Goal: Information Seeking & Learning: Learn about a topic

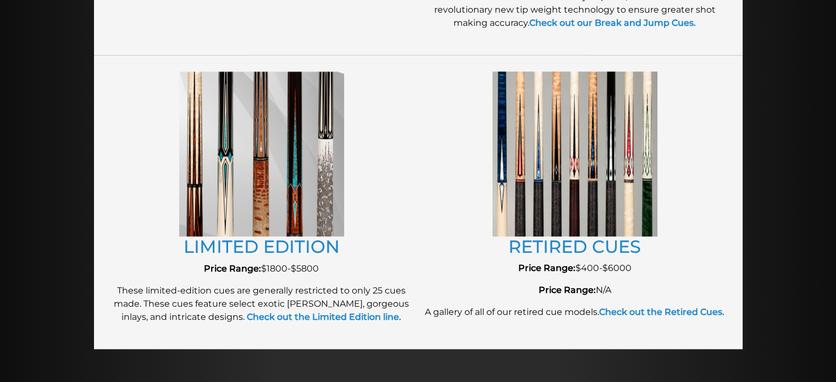
scroll to position [1191, 0]
click at [578, 255] on link "RETIRED CUES" at bounding box center [574, 246] width 132 height 21
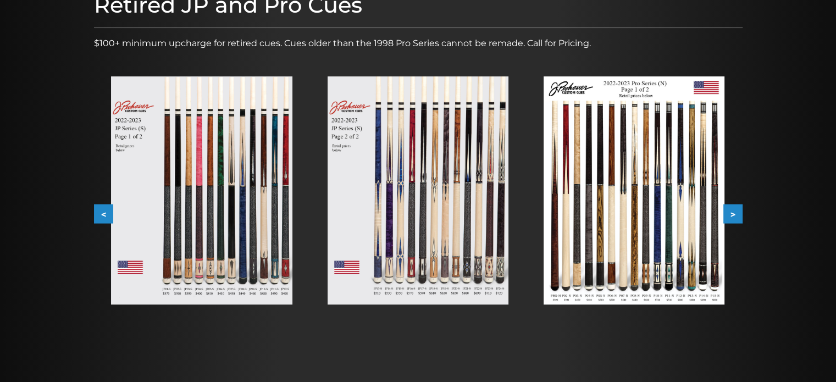
scroll to position [169, 0]
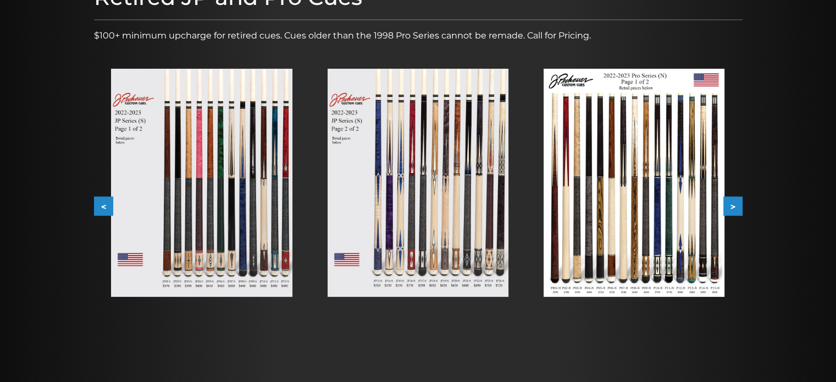
click at [708, 173] on img at bounding box center [633, 183] width 181 height 228
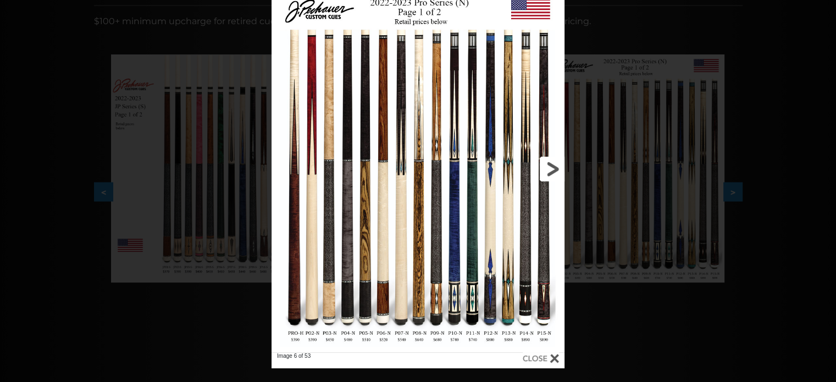
scroll to position [193, 0]
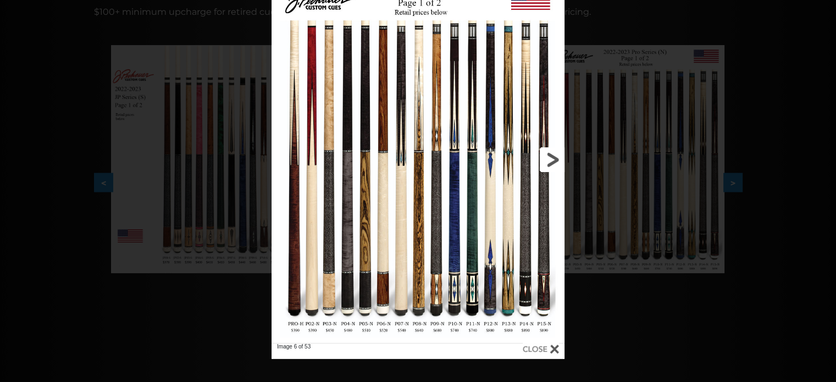
click at [553, 161] on link at bounding box center [498, 160] width 132 height 366
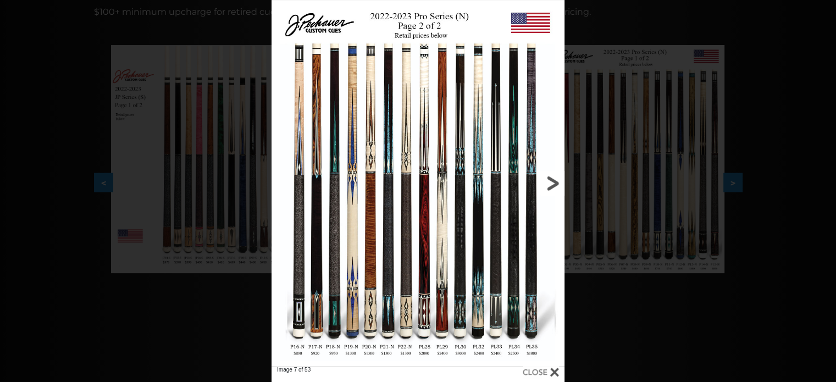
click at [546, 181] on link at bounding box center [498, 183] width 132 height 366
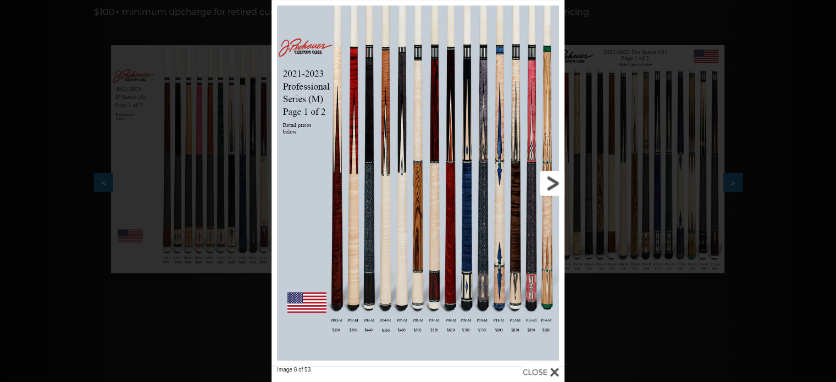
click at [549, 182] on link at bounding box center [498, 183] width 132 height 366
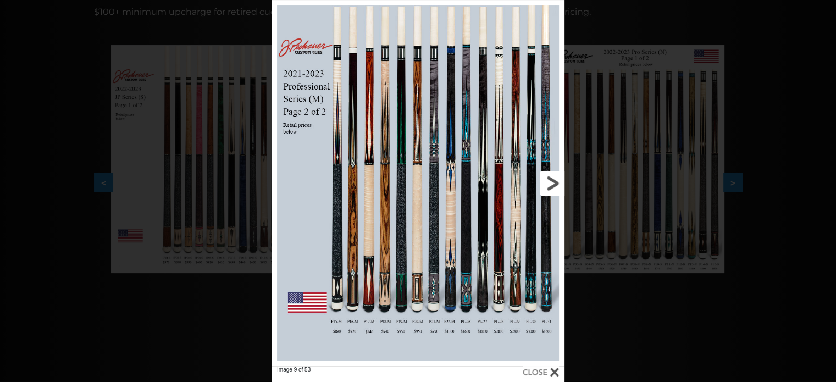
click at [549, 182] on link at bounding box center [498, 183] width 132 height 366
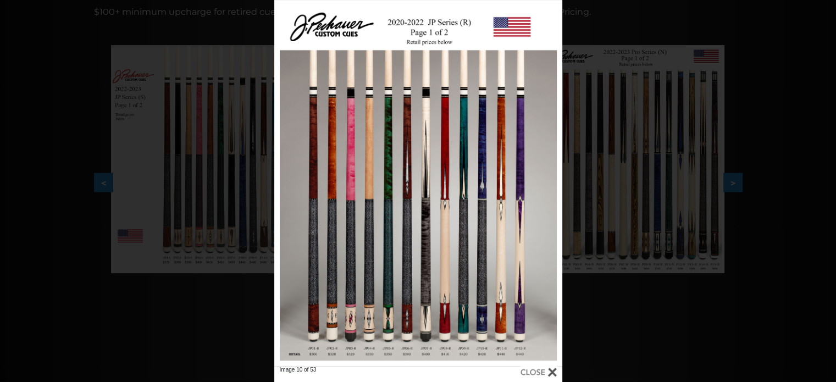
click at [692, 253] on div "Image 10 of 53" at bounding box center [418, 191] width 836 height 382
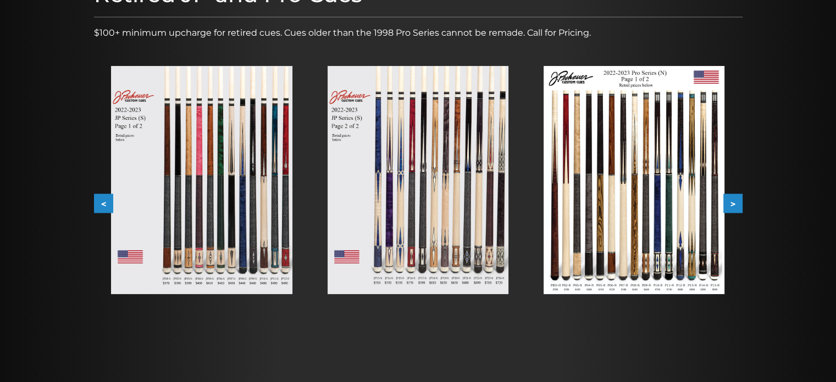
scroll to position [0, 0]
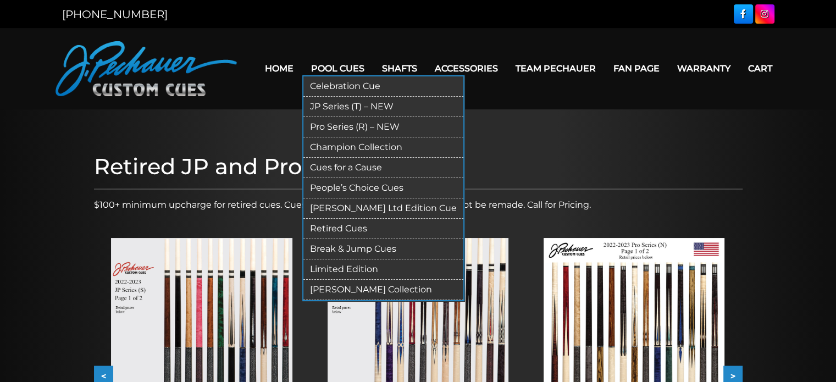
click at [337, 67] on link "Pool Cues" at bounding box center [337, 68] width 71 height 28
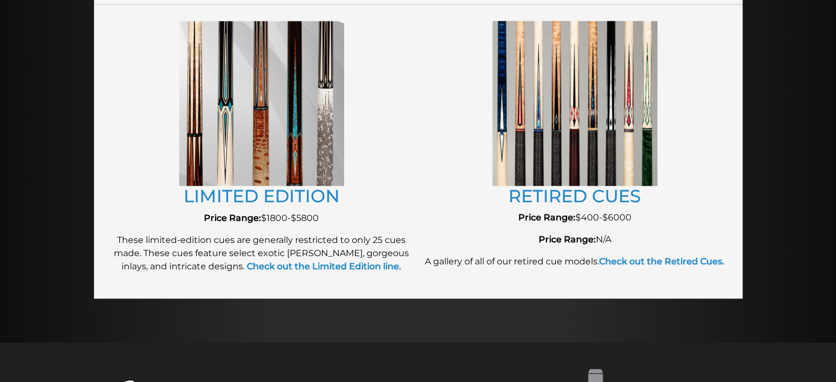
scroll to position [1242, 0]
click at [316, 187] on link "LIMITED EDITION" at bounding box center [262, 195] width 156 height 21
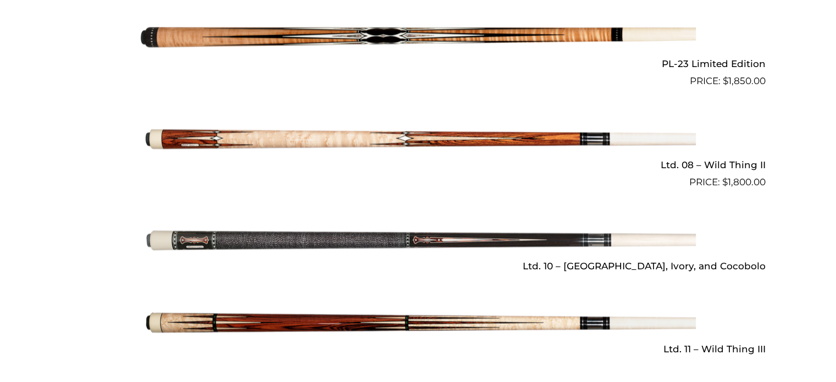
scroll to position [1556, 0]
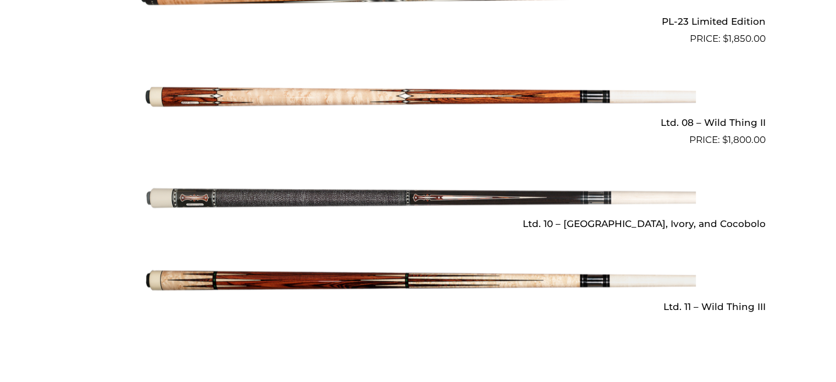
click at [382, 77] on img at bounding box center [418, 97] width 555 height 92
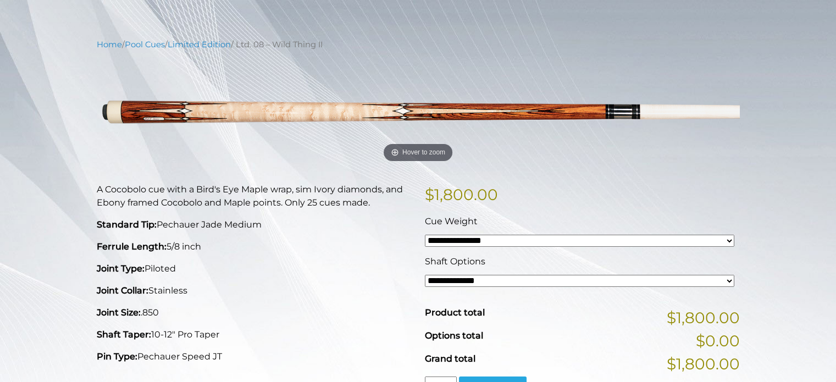
scroll to position [110, 0]
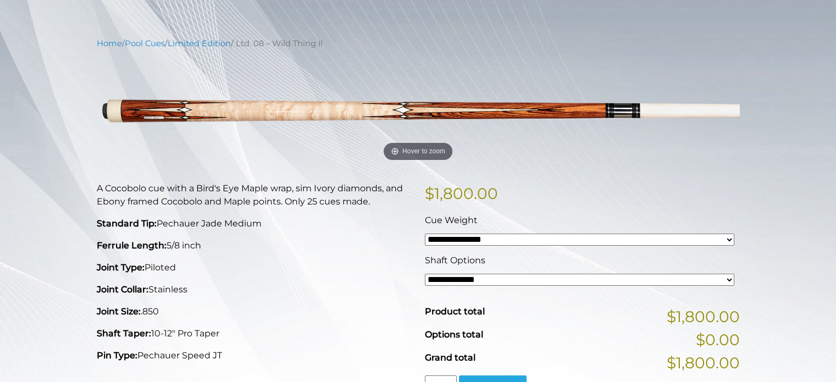
click at [557, 237] on select "**********" at bounding box center [579, 240] width 309 height 12
select select "*****"
click at [425, 234] on select "**********" at bounding box center [579, 240] width 309 height 12
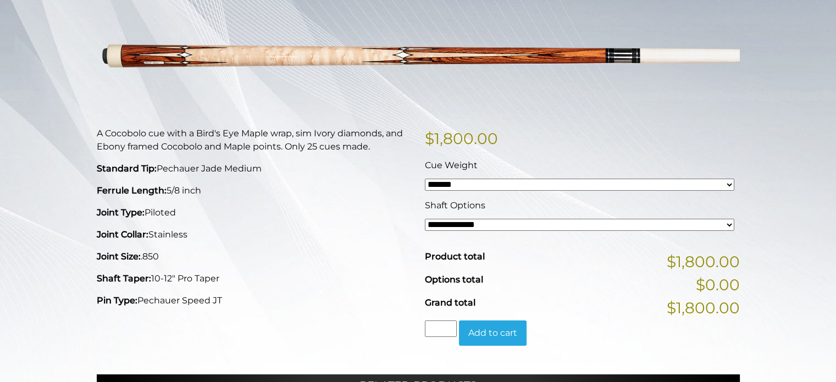
scroll to position [166, 0]
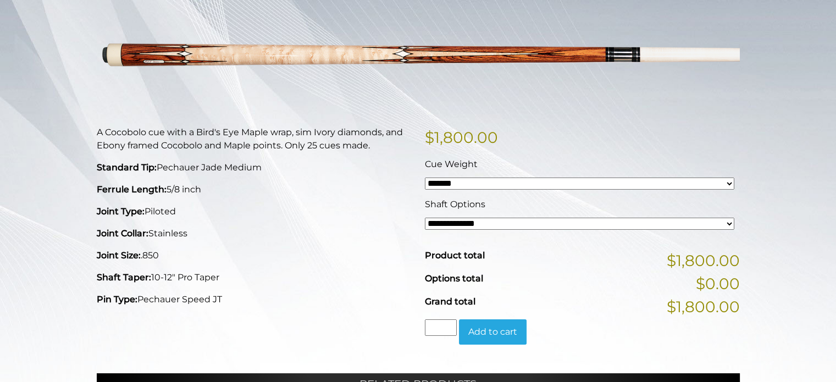
click at [571, 218] on select "**********" at bounding box center [579, 224] width 309 height 12
select select "*****"
click at [425, 218] on select "**********" at bounding box center [579, 224] width 309 height 12
click at [563, 219] on select "**********" at bounding box center [579, 224] width 309 height 12
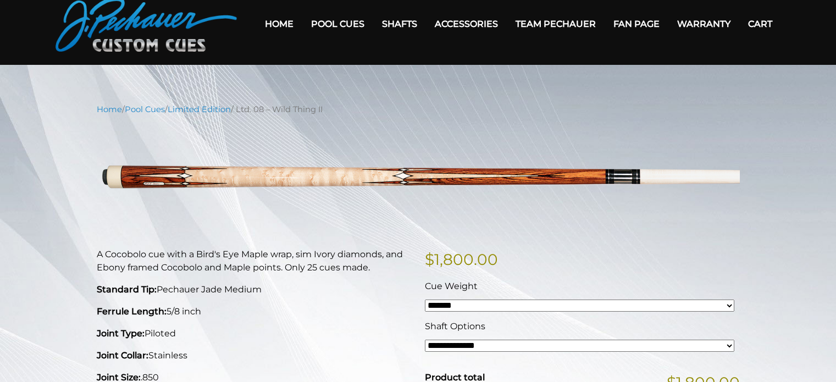
scroll to position [44, 0]
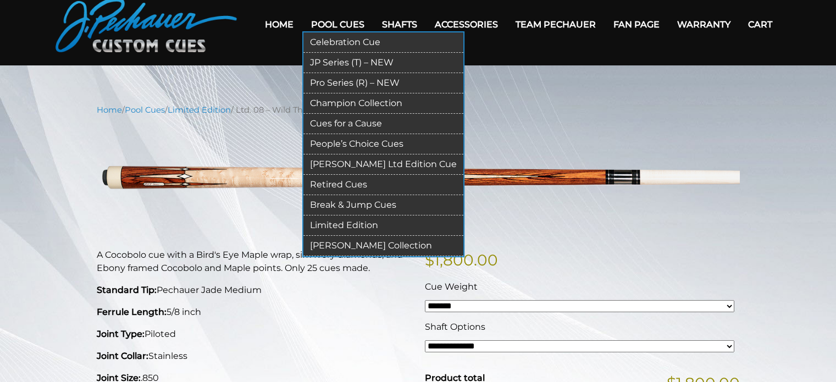
click at [353, 180] on link "Retired Cues" at bounding box center [383, 185] width 160 height 20
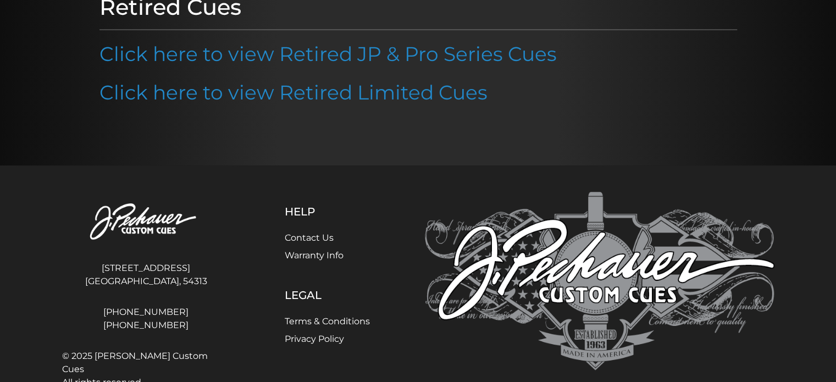
scroll to position [167, 0]
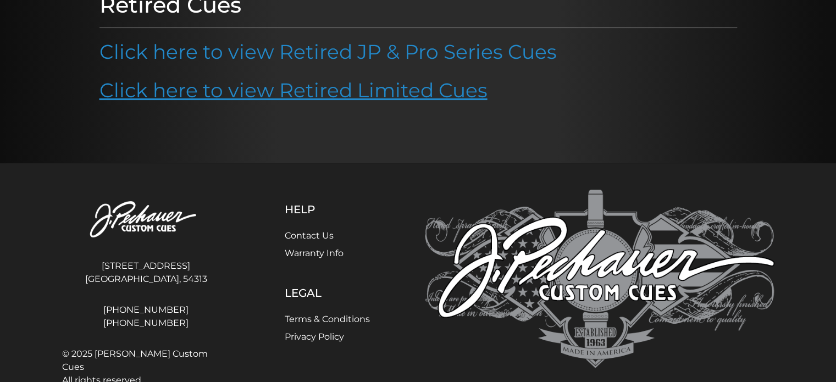
click at [417, 92] on link "Click here to view Retired Limited Cues" at bounding box center [293, 90] width 388 height 24
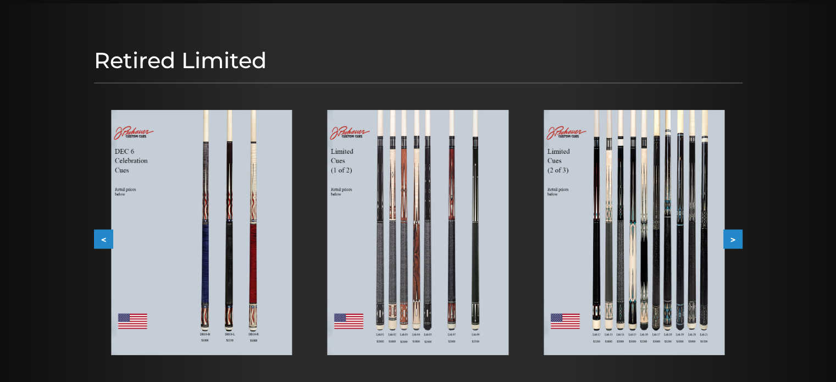
scroll to position [112, 0]
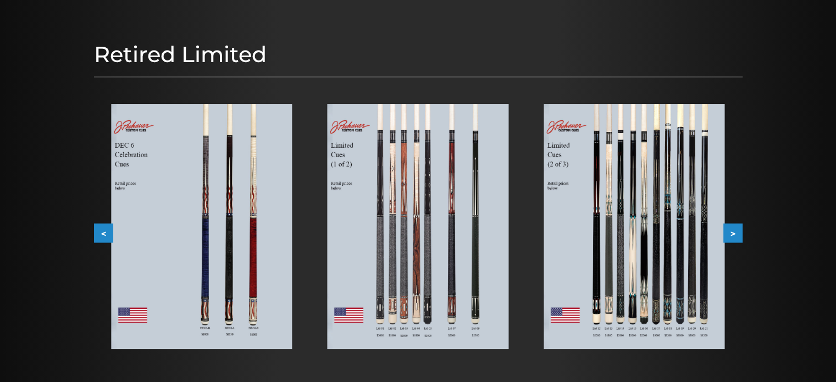
click at [446, 187] on img at bounding box center [417, 226] width 181 height 245
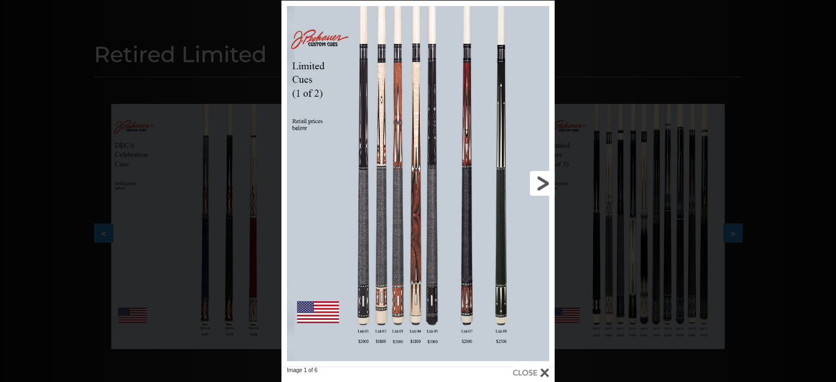
click at [545, 180] on link at bounding box center [492, 184] width 123 height 366
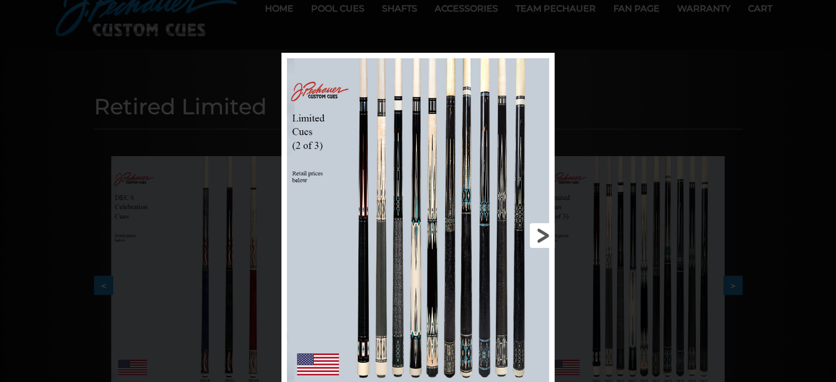
scroll to position [59, 0]
click at [628, 188] on div "Image 2 of 6" at bounding box center [418, 244] width 836 height 382
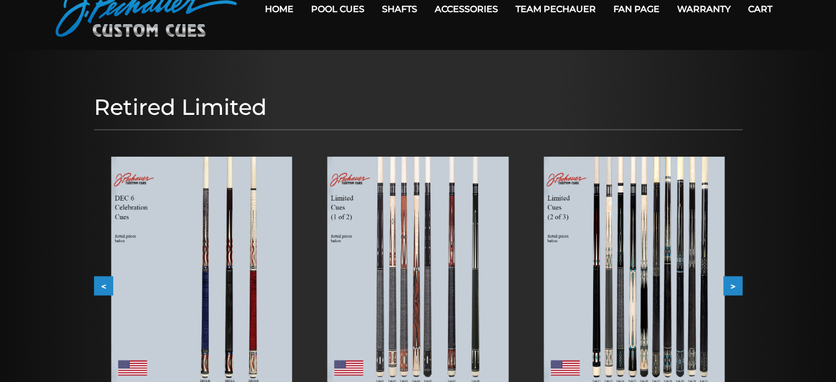
click at [629, 215] on img at bounding box center [633, 279] width 181 height 245
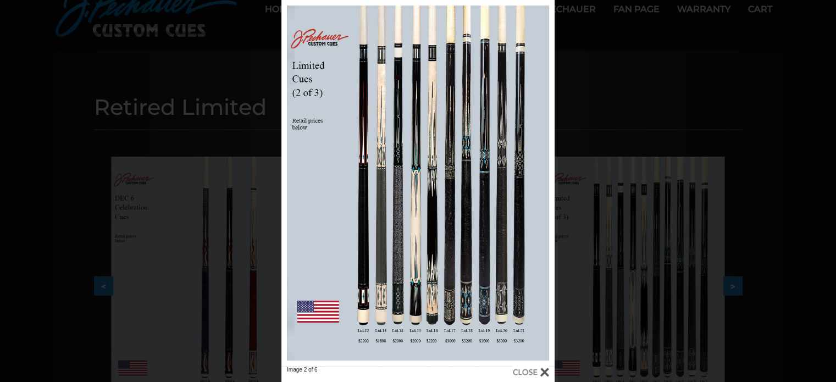
click at [697, 178] on div "Image 2 of 6" at bounding box center [418, 191] width 836 height 382
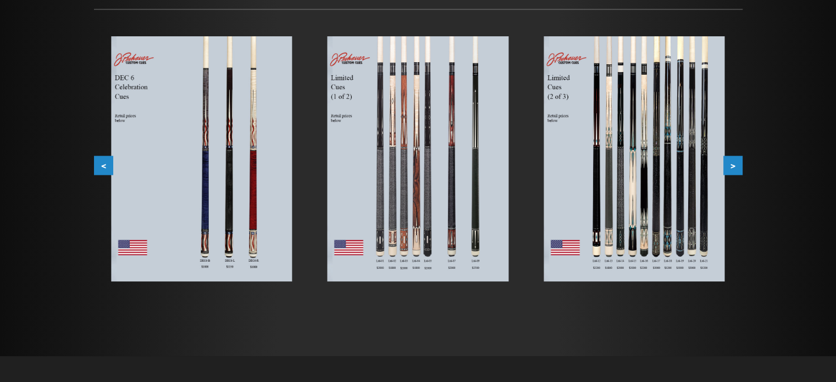
scroll to position [180, 0]
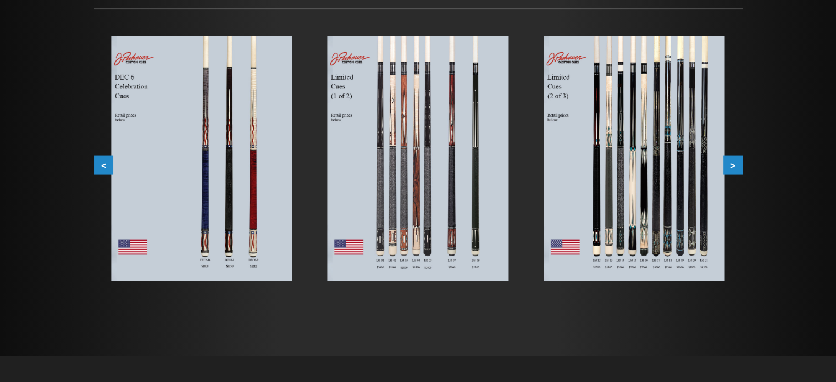
click at [732, 159] on button ">" at bounding box center [732, 164] width 19 height 19
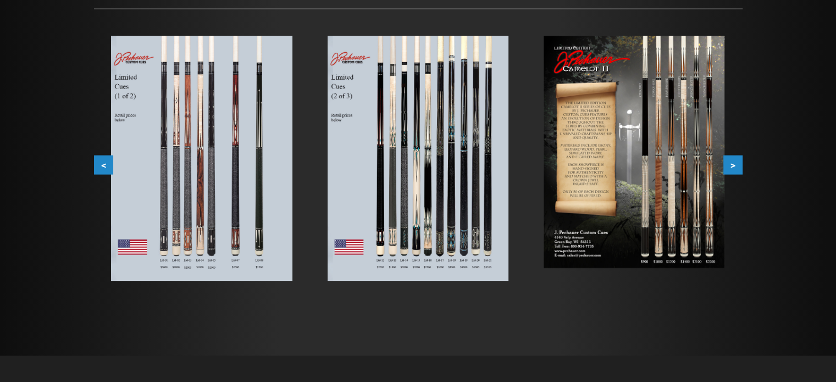
click at [737, 162] on button ">" at bounding box center [732, 164] width 19 height 19
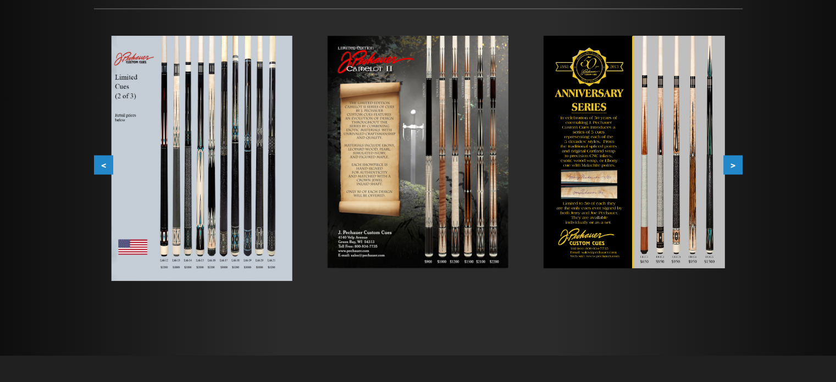
click at [706, 159] on img at bounding box center [633, 152] width 181 height 233
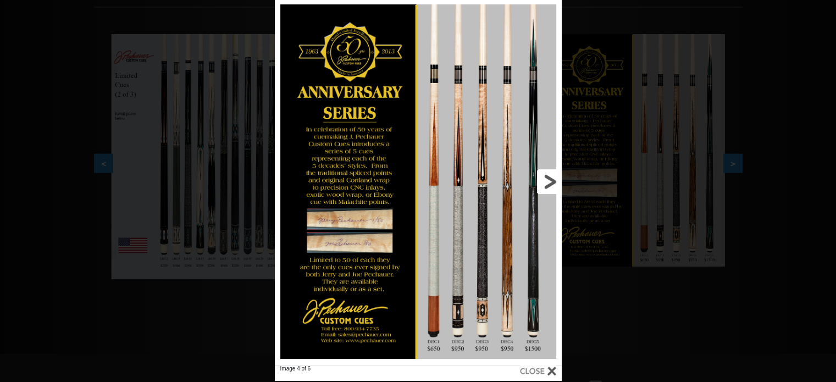
scroll to position [182, 0]
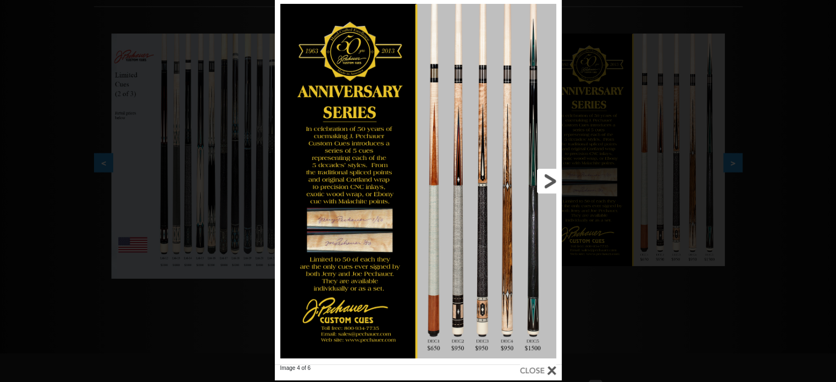
click at [535, 224] on link at bounding box center [496, 181] width 129 height 366
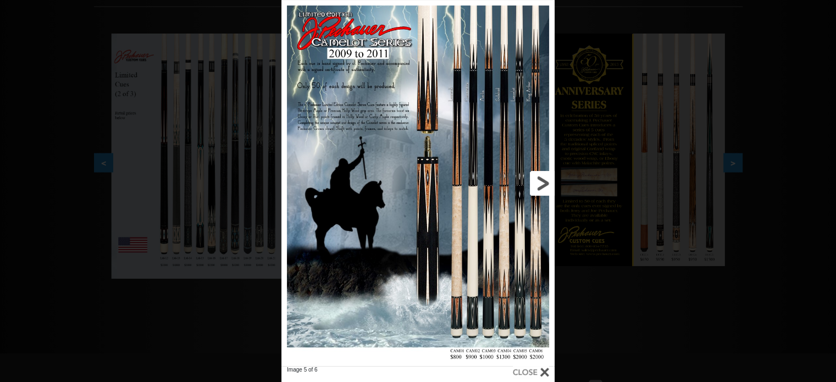
click at [466, 187] on link at bounding box center [492, 183] width 123 height 366
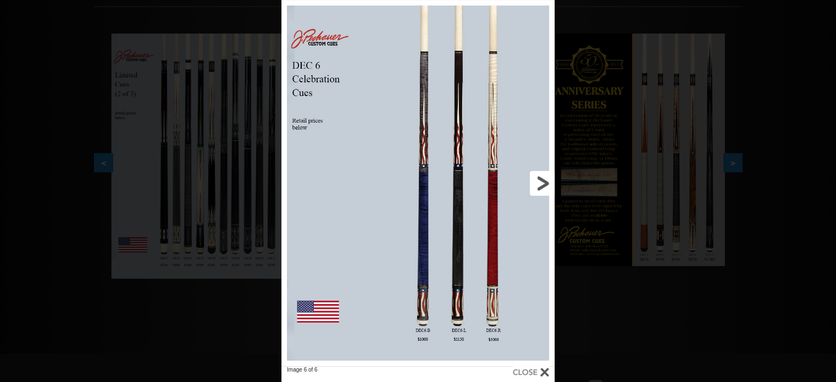
click at [498, 201] on link at bounding box center [492, 183] width 123 height 366
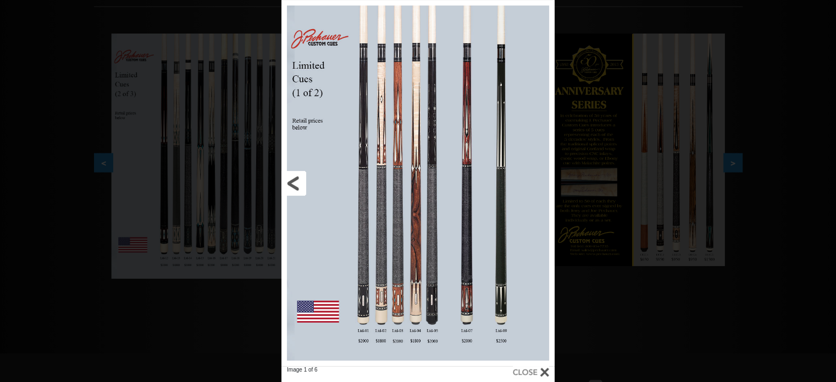
click at [393, 198] on link at bounding box center [342, 183] width 123 height 366
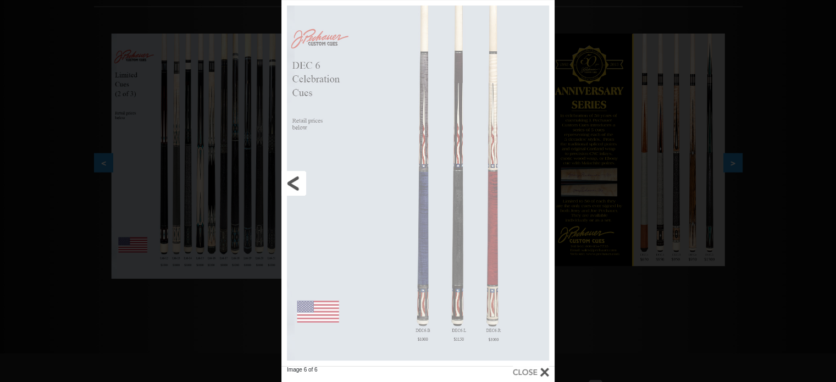
click at [343, 192] on link at bounding box center [342, 183] width 123 height 366
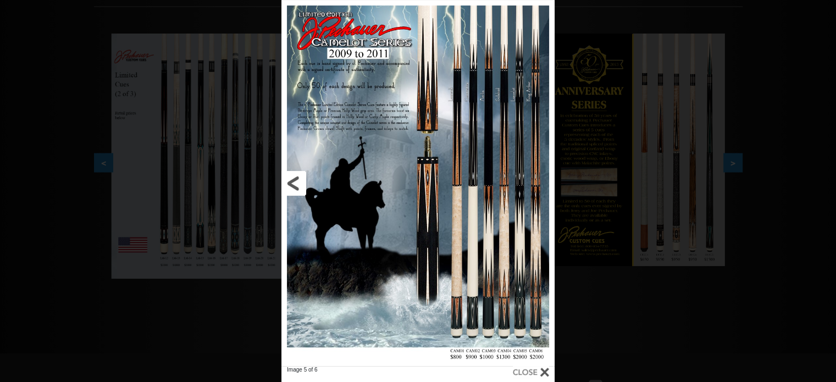
click at [328, 191] on link at bounding box center [342, 183] width 123 height 366
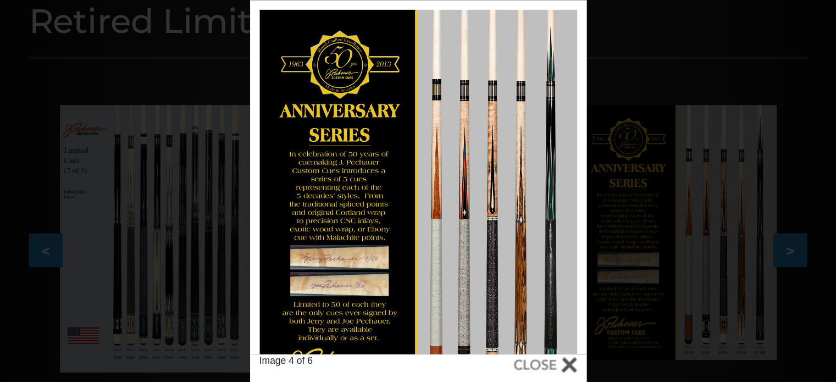
scroll to position [224, 0]
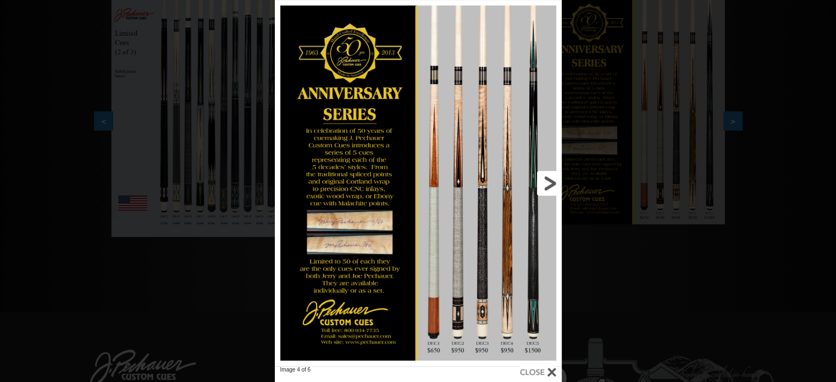
click at [542, 182] on link at bounding box center [496, 183] width 129 height 366
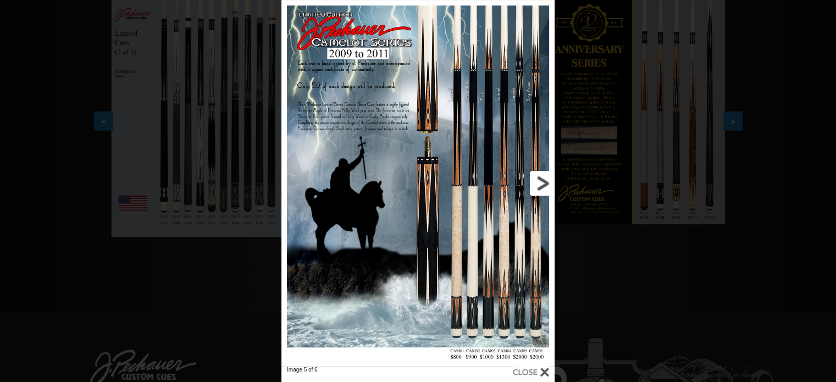
click at [542, 182] on link at bounding box center [492, 183] width 123 height 366
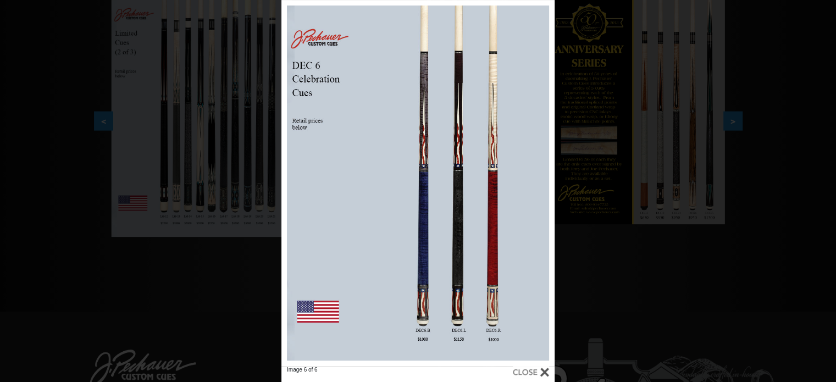
click at [703, 114] on div "Image 6 of 6" at bounding box center [418, 191] width 836 height 382
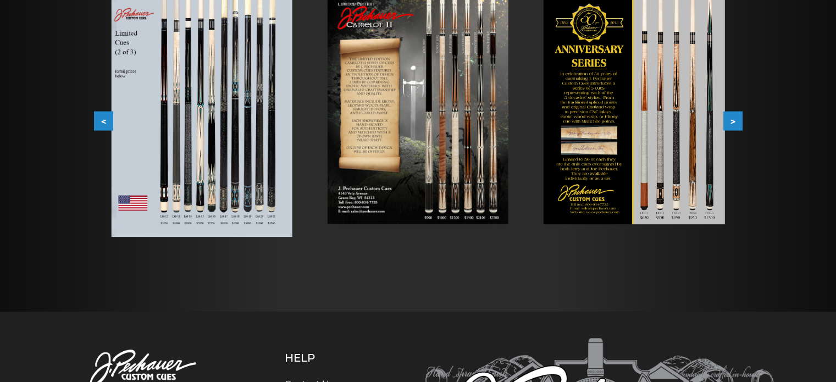
click at [728, 119] on button ">" at bounding box center [732, 120] width 19 height 19
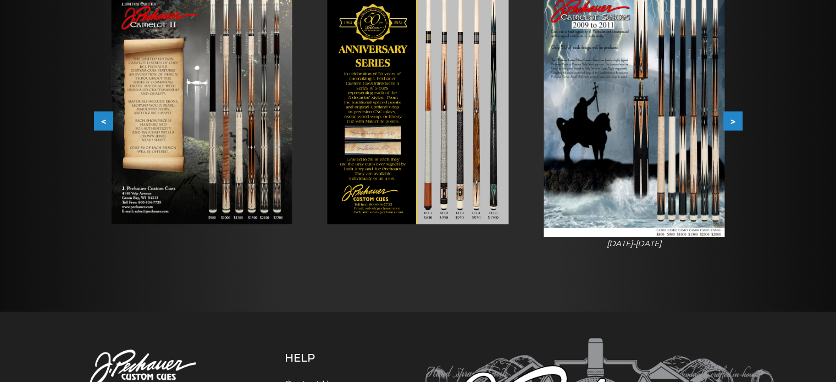
click at [732, 118] on button ">" at bounding box center [732, 120] width 19 height 19
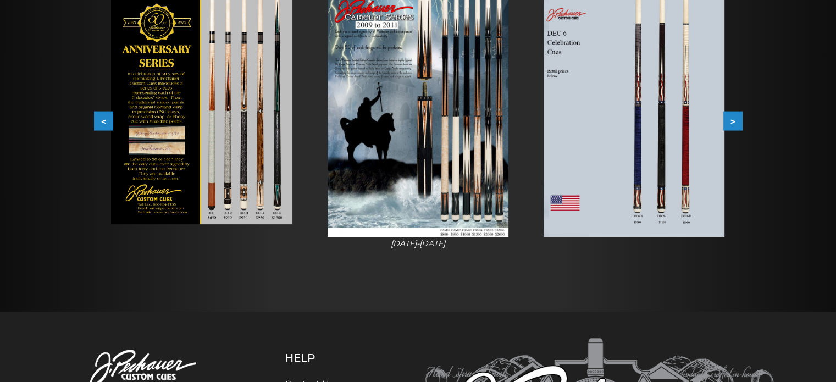
click at [733, 118] on button ">" at bounding box center [732, 120] width 19 height 19
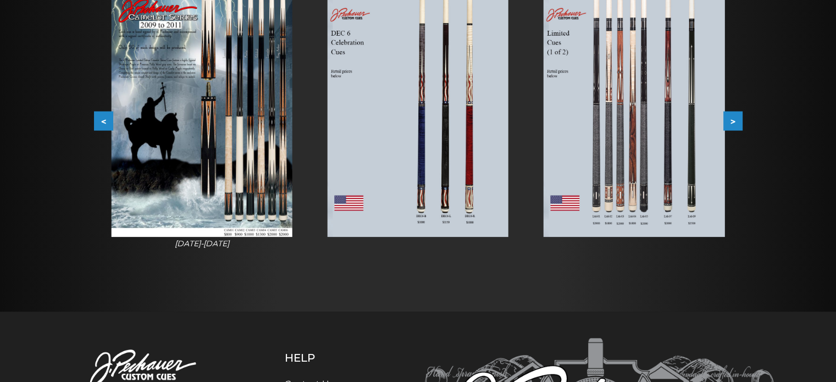
click at [733, 118] on button ">" at bounding box center [732, 120] width 19 height 19
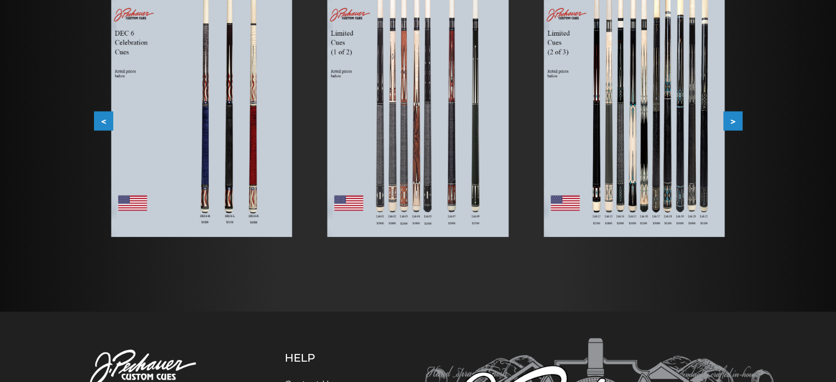
click at [733, 118] on button ">" at bounding box center [732, 120] width 19 height 19
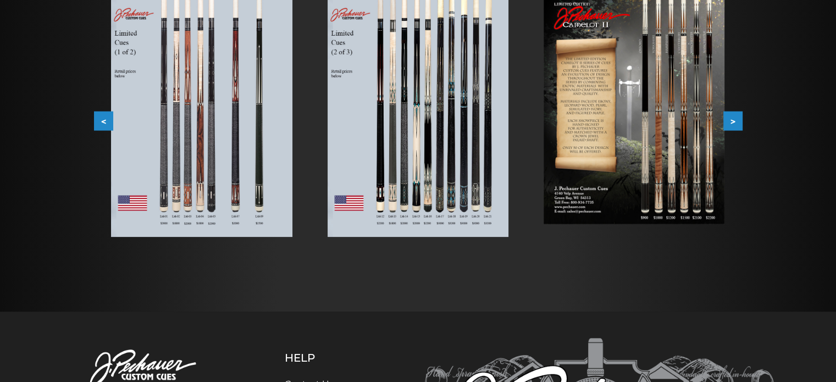
click at [733, 118] on button ">" at bounding box center [732, 120] width 19 height 19
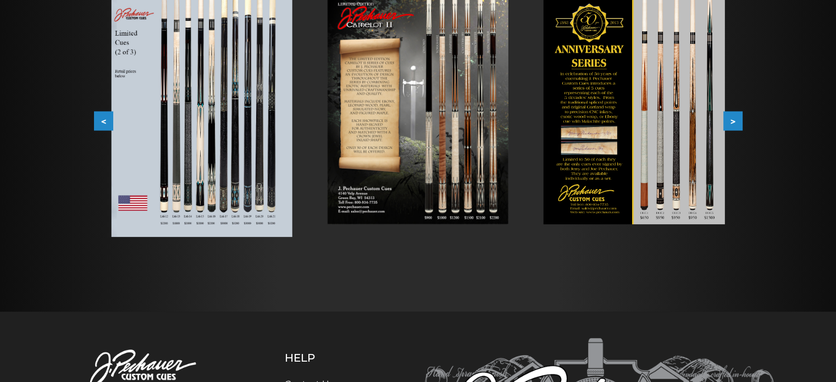
click at [733, 118] on button ">" at bounding box center [732, 120] width 19 height 19
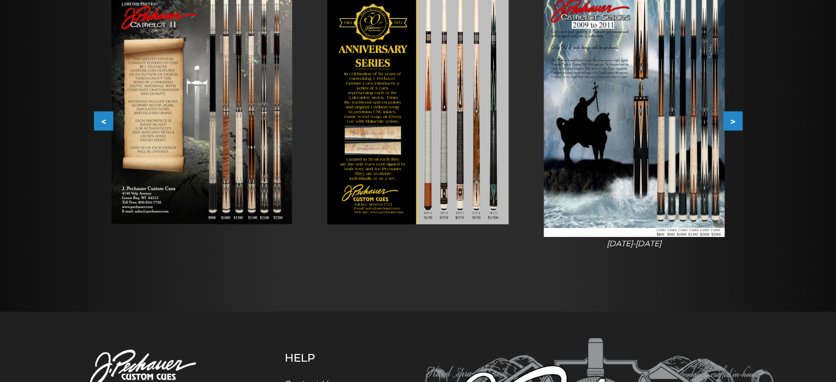
click at [733, 118] on button ">" at bounding box center [732, 120] width 19 height 19
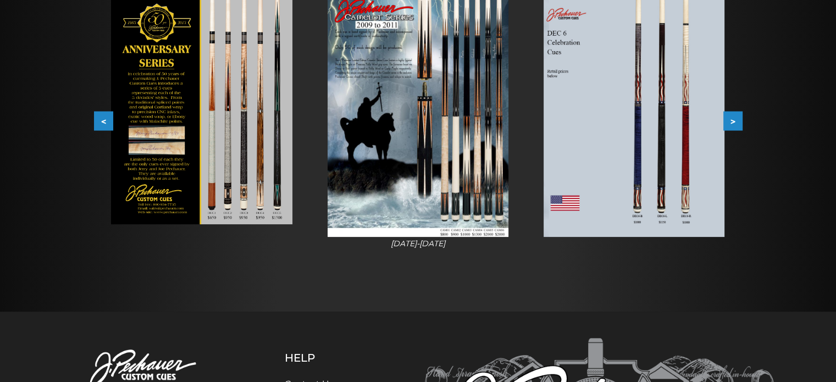
click at [733, 118] on button ">" at bounding box center [732, 120] width 19 height 19
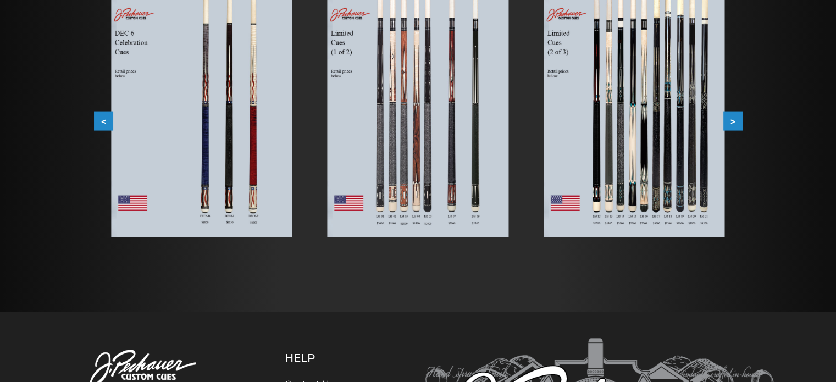
scroll to position [0, 0]
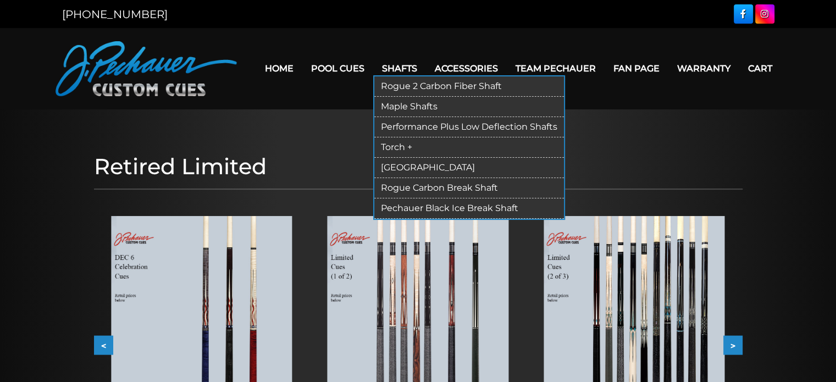
click at [407, 72] on link "Shafts" at bounding box center [399, 68] width 53 height 28
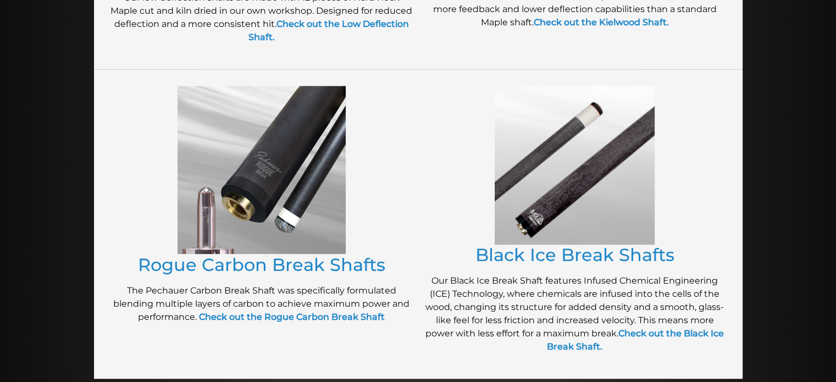
scroll to position [783, 0]
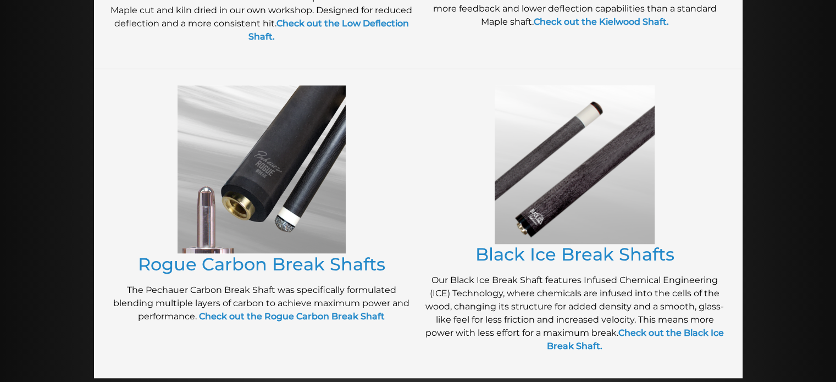
click at [337, 292] on p "The Pechauer Carbon Break Shaft was specifically formulated blending multiple l…" at bounding box center [261, 304] width 302 height 40
click at [309, 265] on link "Rogue Carbon Break Shafts" at bounding box center [261, 263] width 247 height 21
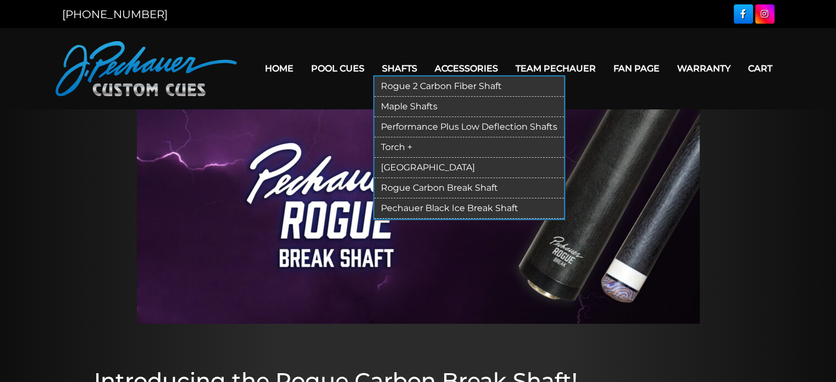
click at [392, 65] on link "Shafts" at bounding box center [399, 68] width 53 height 28
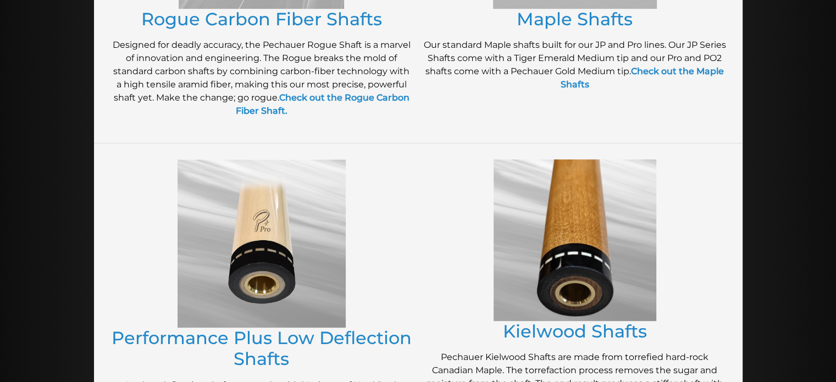
scroll to position [404, 0]
